Goal: Information Seeking & Learning: Understand process/instructions

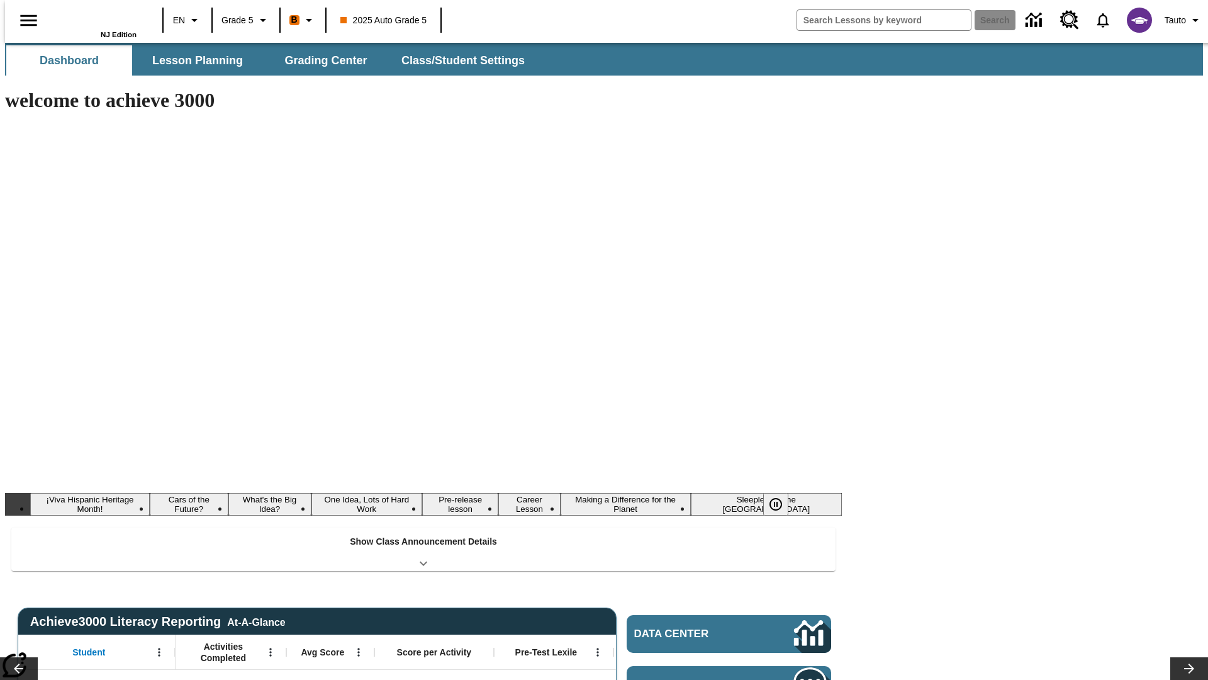
type input "-1"
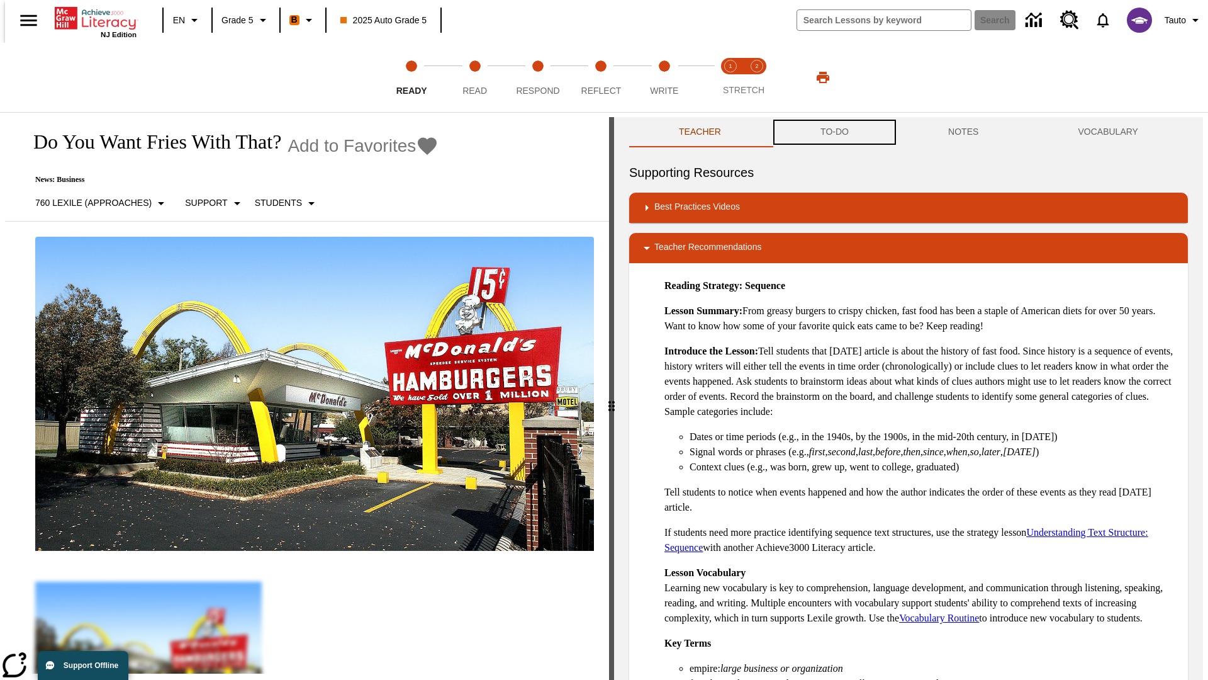
click at [834, 132] on button "TO-DO" at bounding box center [835, 132] width 128 height 30
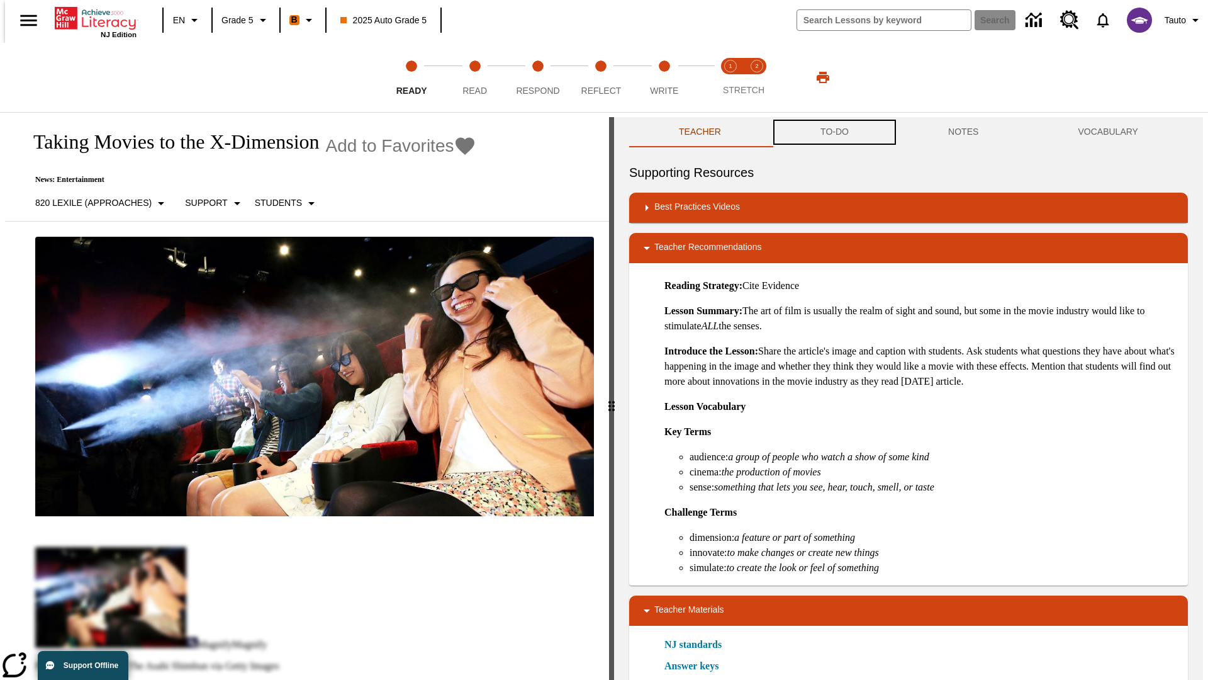
click at [834, 132] on button "TO-DO" at bounding box center [835, 132] width 128 height 30
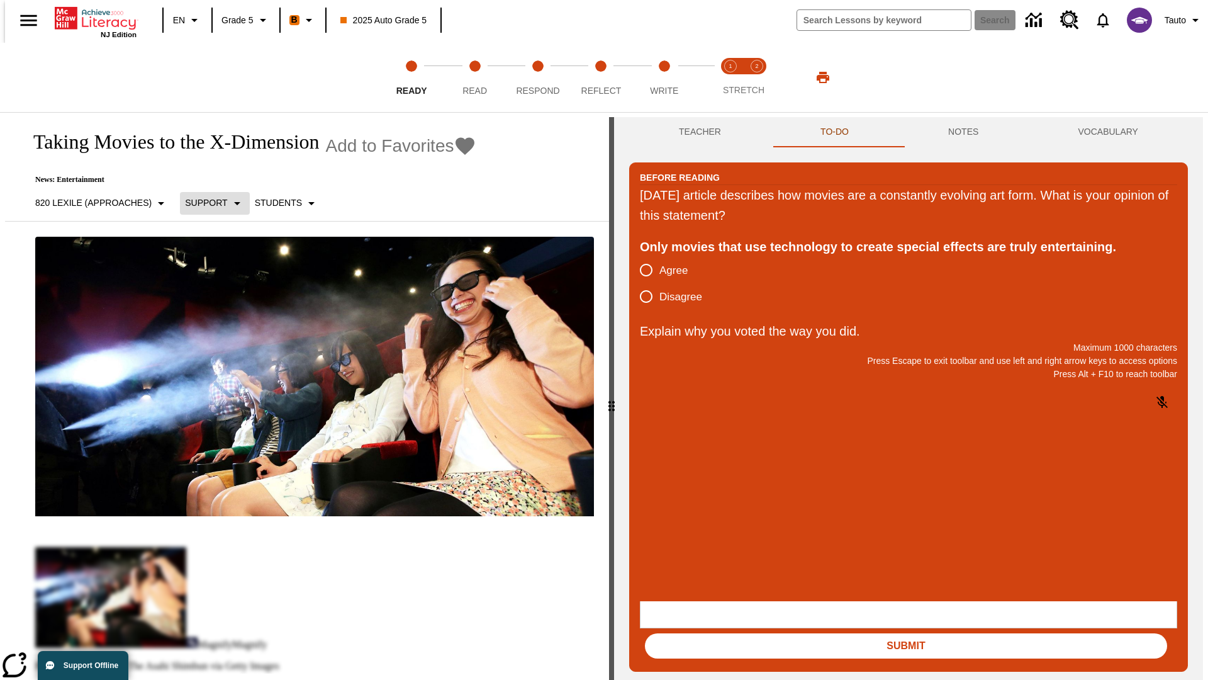
click at [208, 203] on p "Support" at bounding box center [206, 202] width 42 height 13
click at [222, 276] on p "Support" at bounding box center [222, 276] width 74 height 13
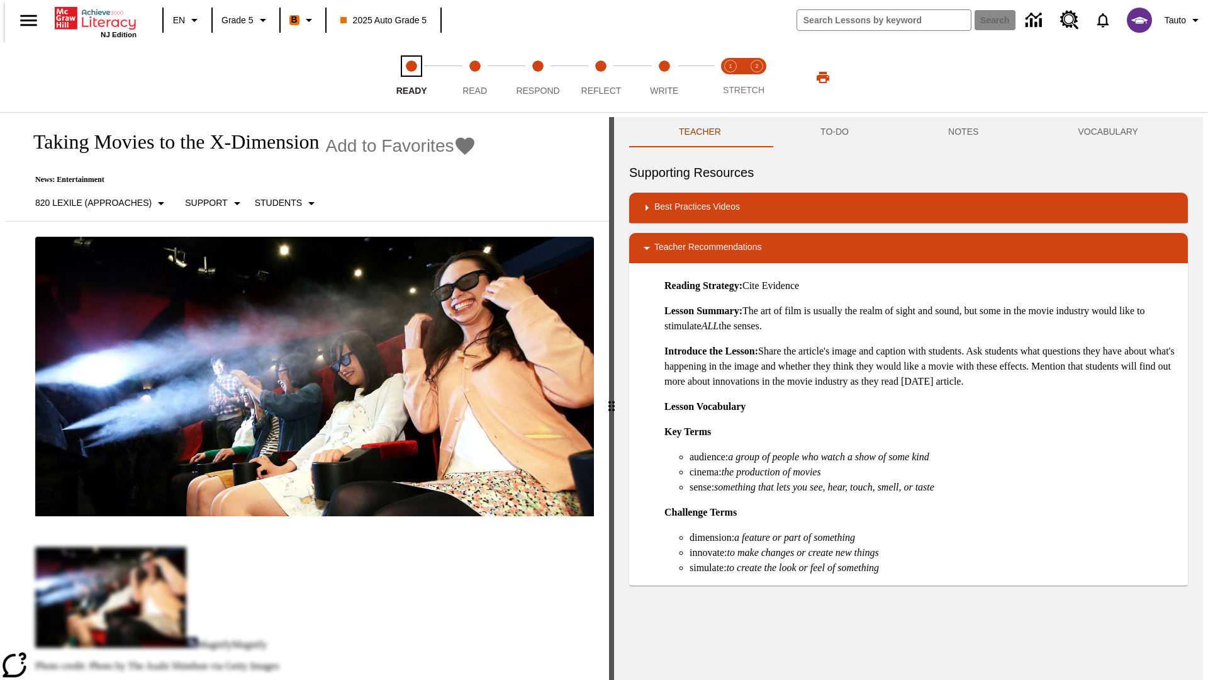
click at [412, 77] on span "Ready" at bounding box center [412, 85] width 31 height 23
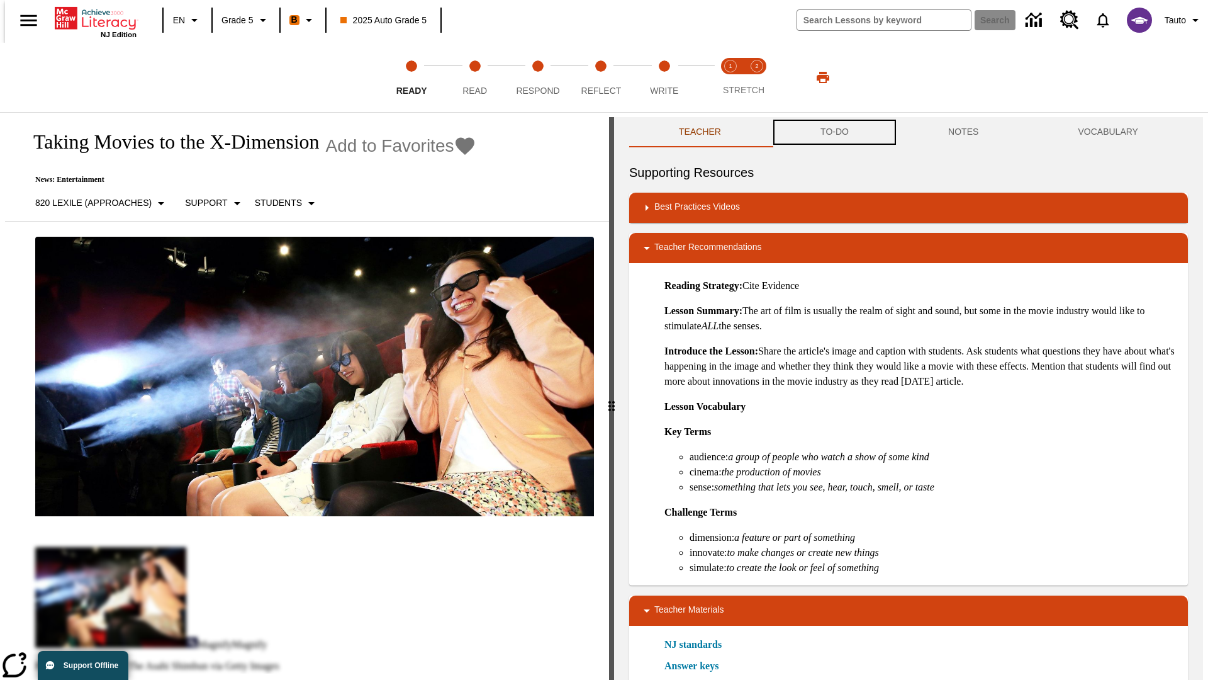
click at [834, 132] on button "TO-DO" at bounding box center [835, 132] width 128 height 30
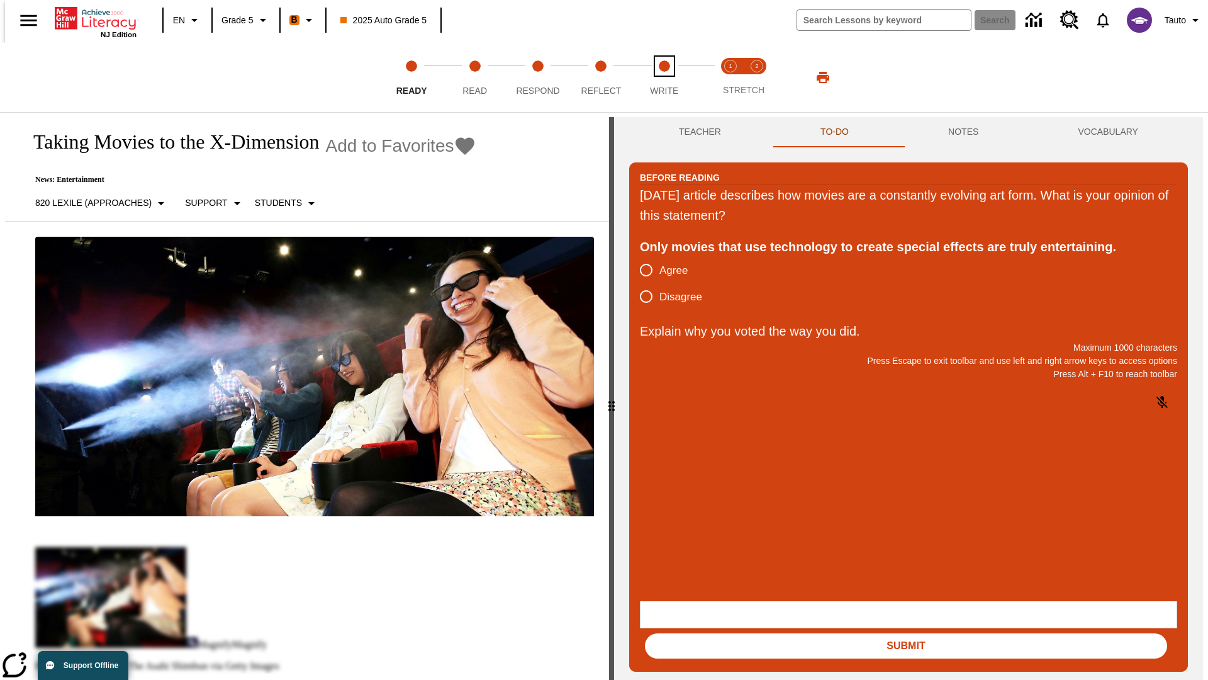
click at [664, 77] on span "Write" at bounding box center [664, 85] width 28 height 23
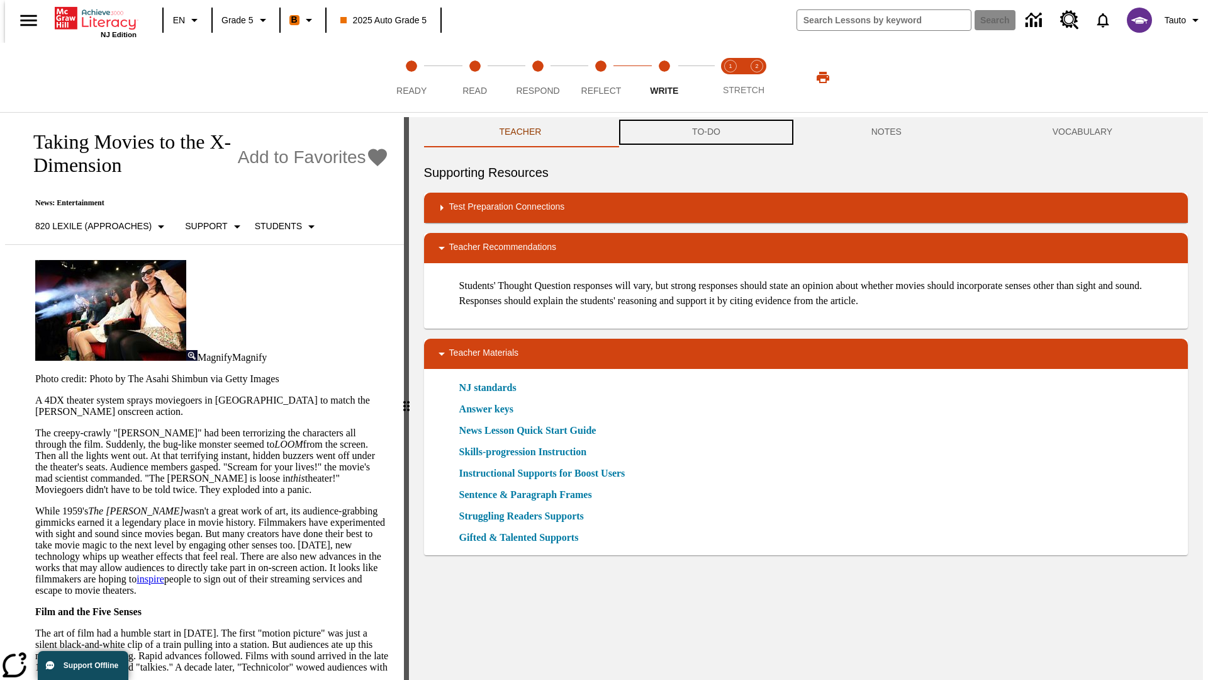
scroll to position [1, 0]
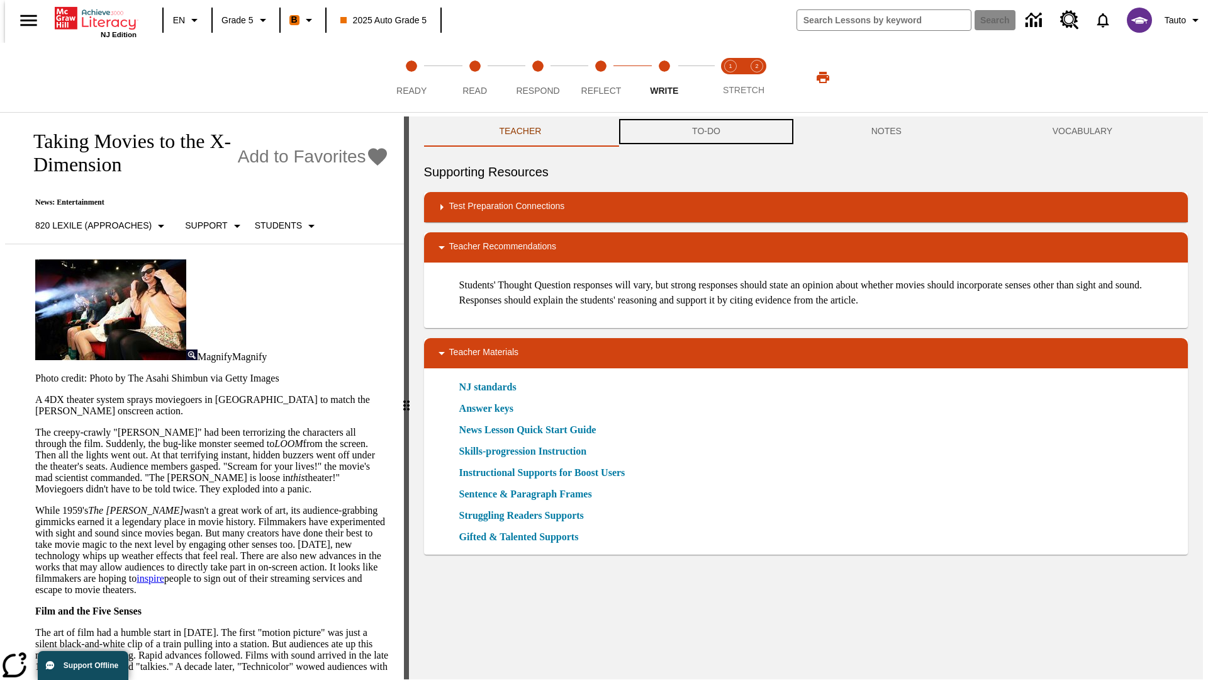
click at [706, 132] on button "TO-DO" at bounding box center [706, 131] width 179 height 30
